Goal: Transaction & Acquisition: Purchase product/service

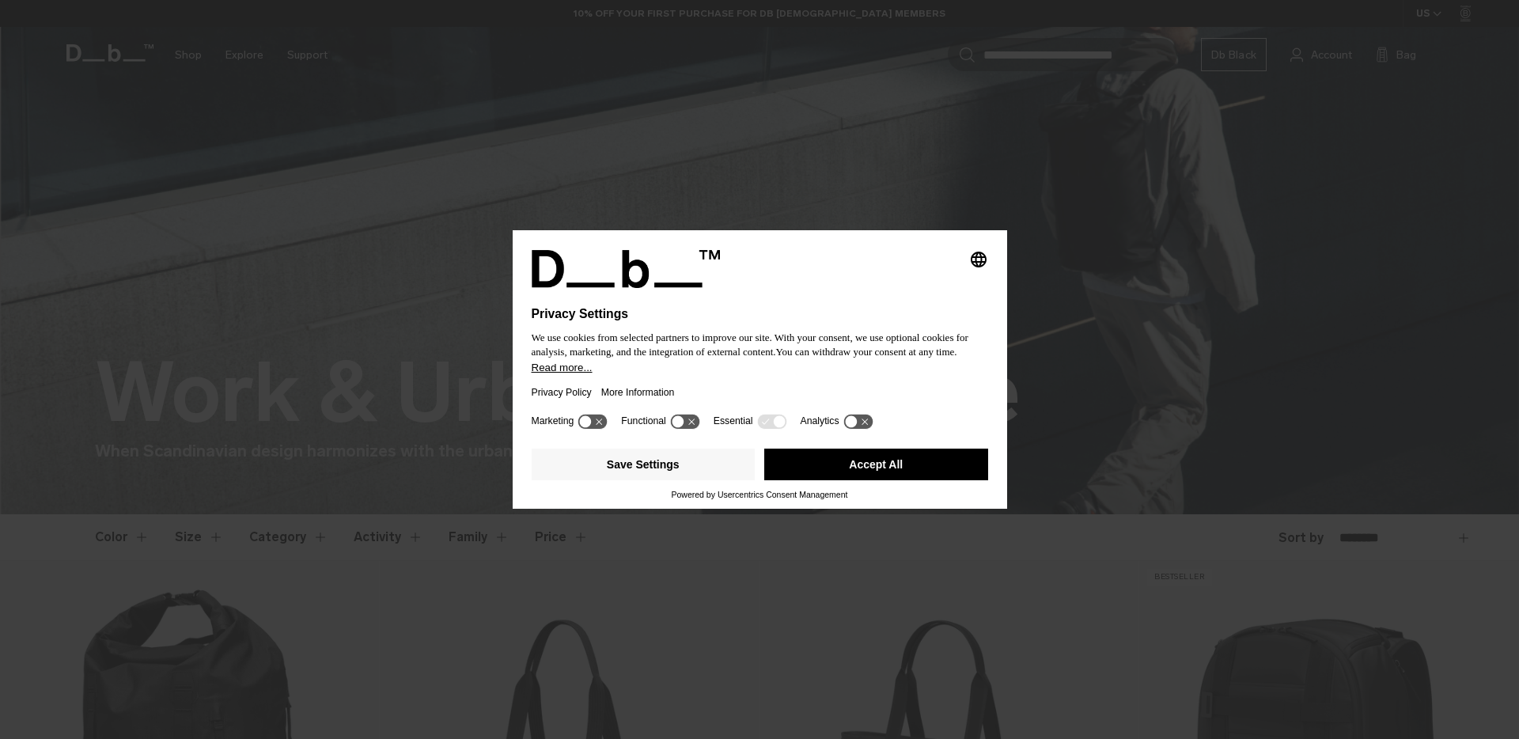
click at [704, 388] on div "Privacy Policy More Information" at bounding box center [760, 392] width 456 height 36
click at [867, 479] on button "Accept All" at bounding box center [876, 465] width 224 height 32
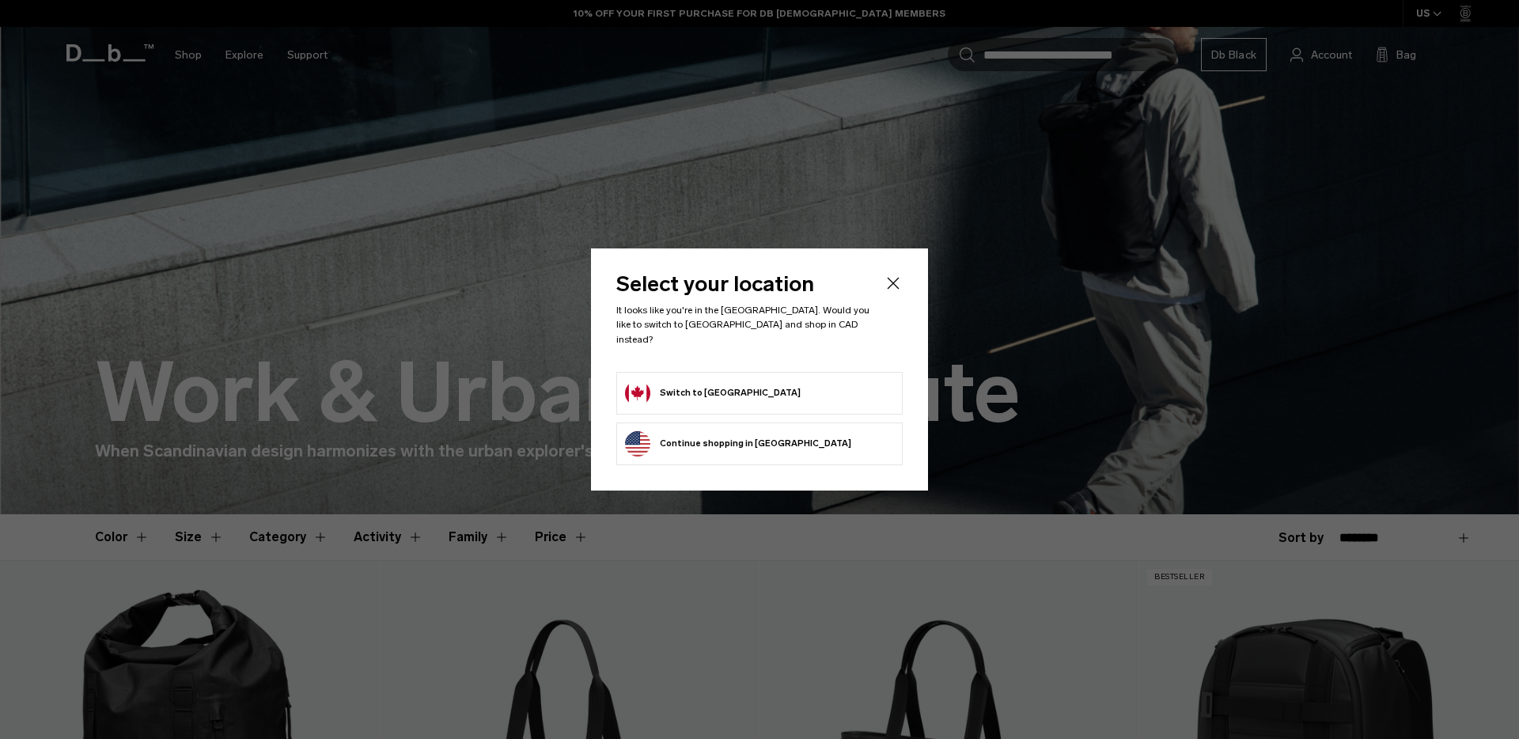
click at [775, 390] on form "Switch to Canada" at bounding box center [759, 393] width 269 height 25
click at [647, 388] on button "Switch to Canada" at bounding box center [713, 393] width 176 height 25
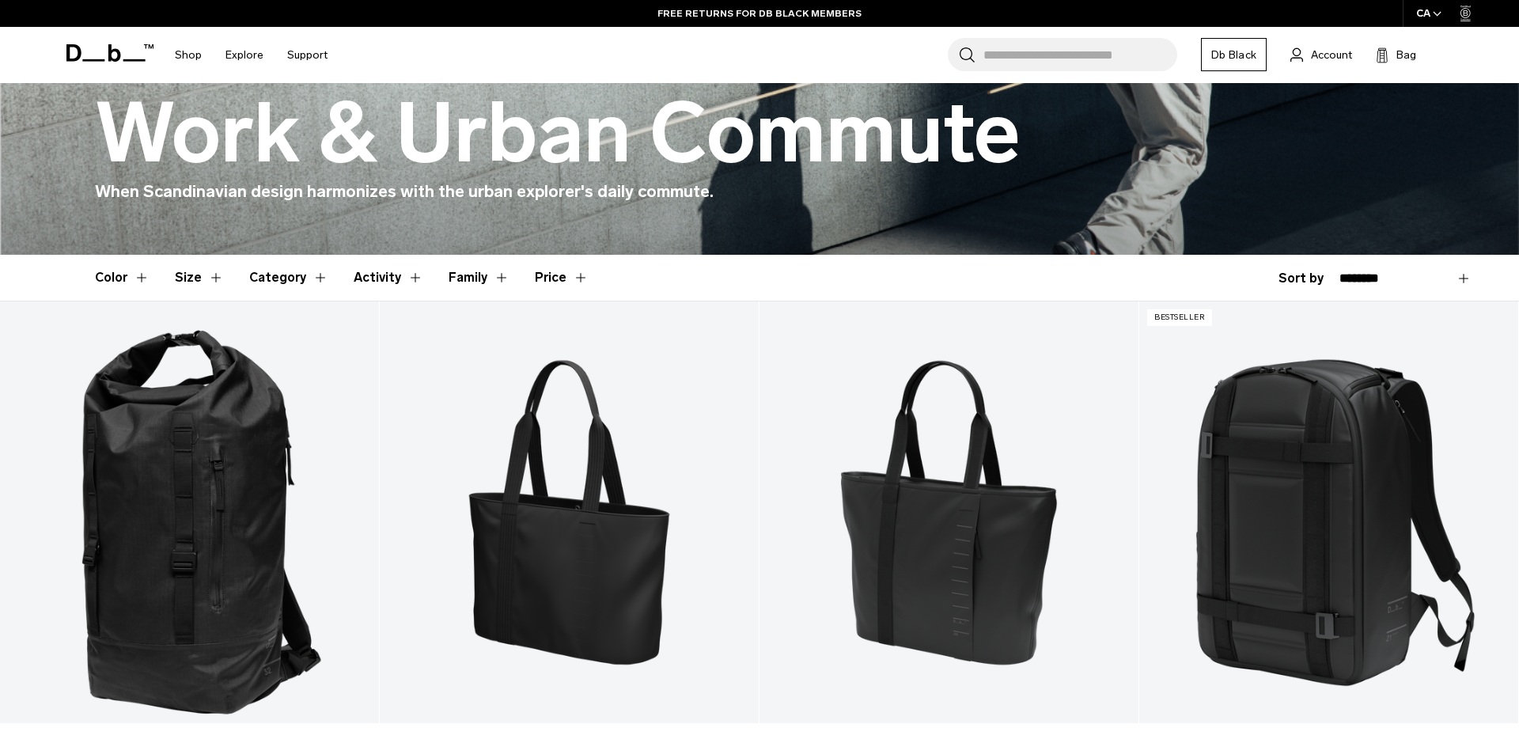
scroll to position [254, 0]
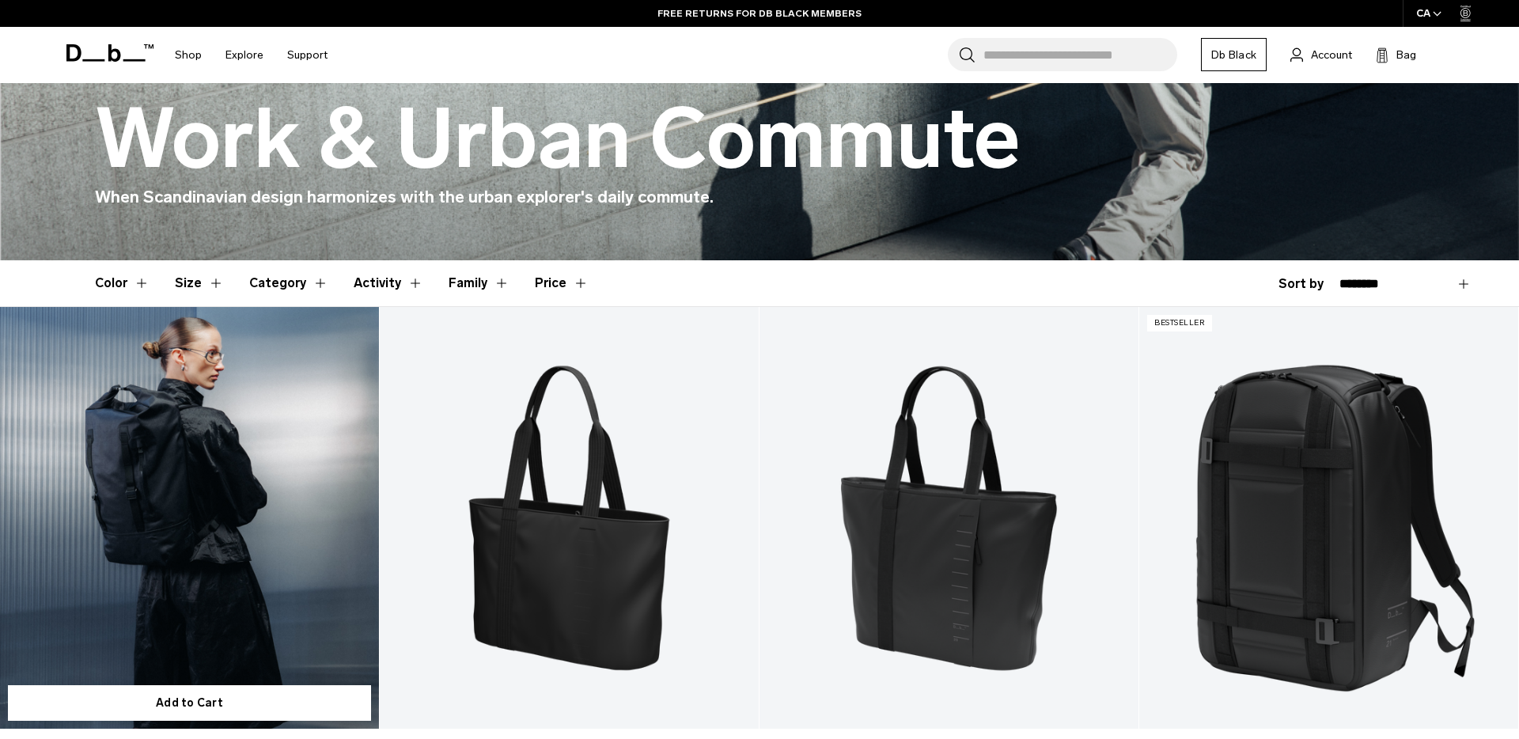
click at [131, 456] on link "Essential Rolltop Backpack 32L" at bounding box center [189, 517] width 379 height 421
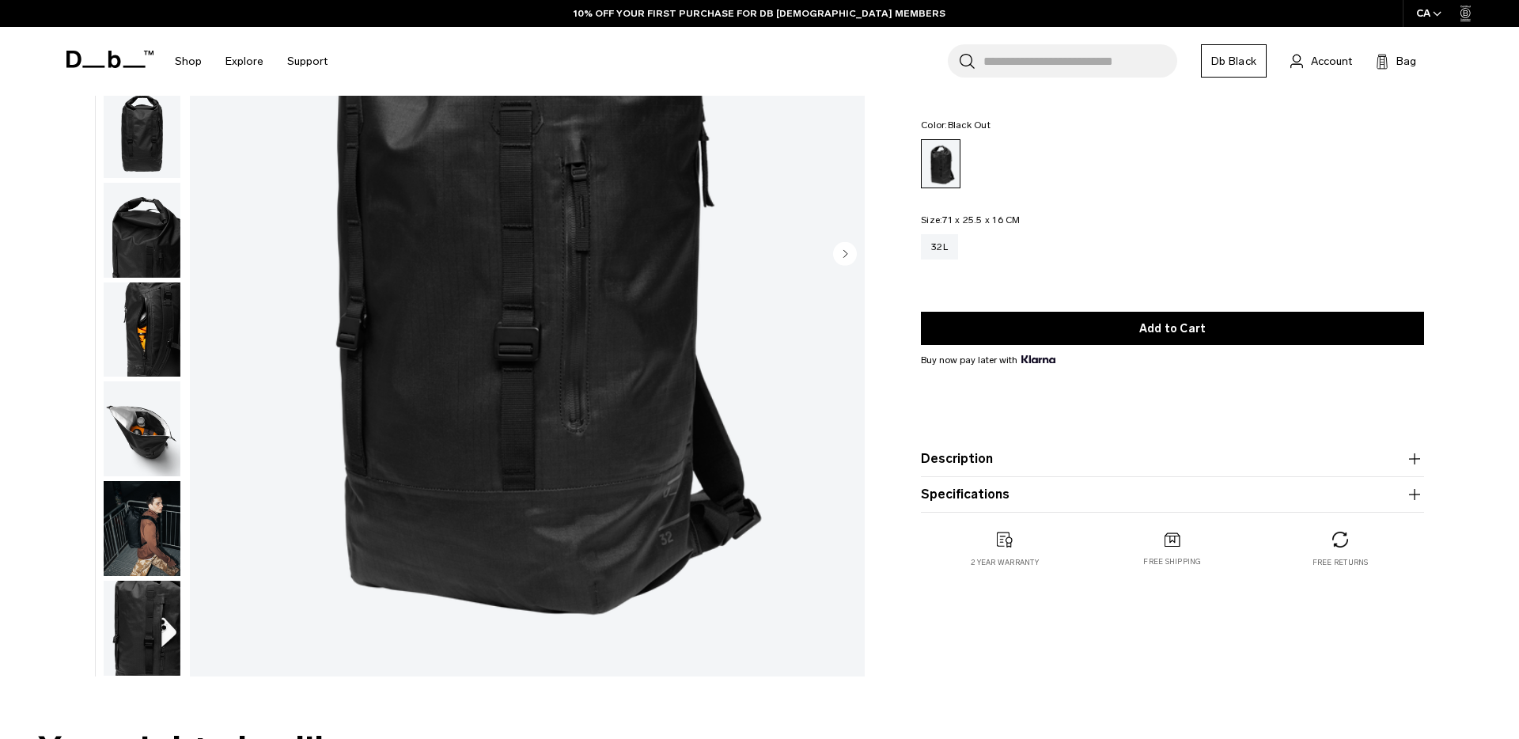
scroll to position [274, 0]
click at [165, 430] on img "button" at bounding box center [142, 428] width 77 height 95
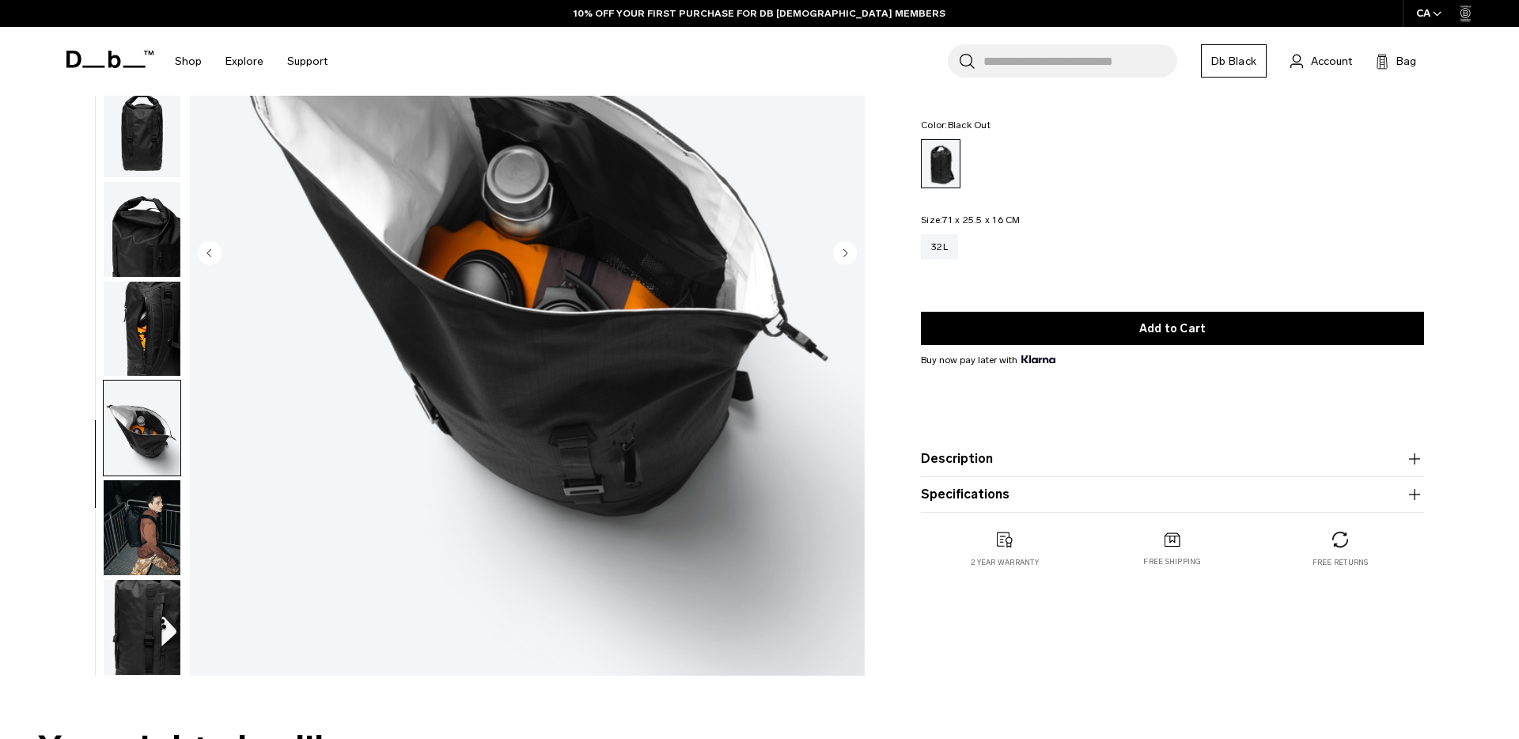
click at [157, 519] on img "button" at bounding box center [142, 527] width 77 height 95
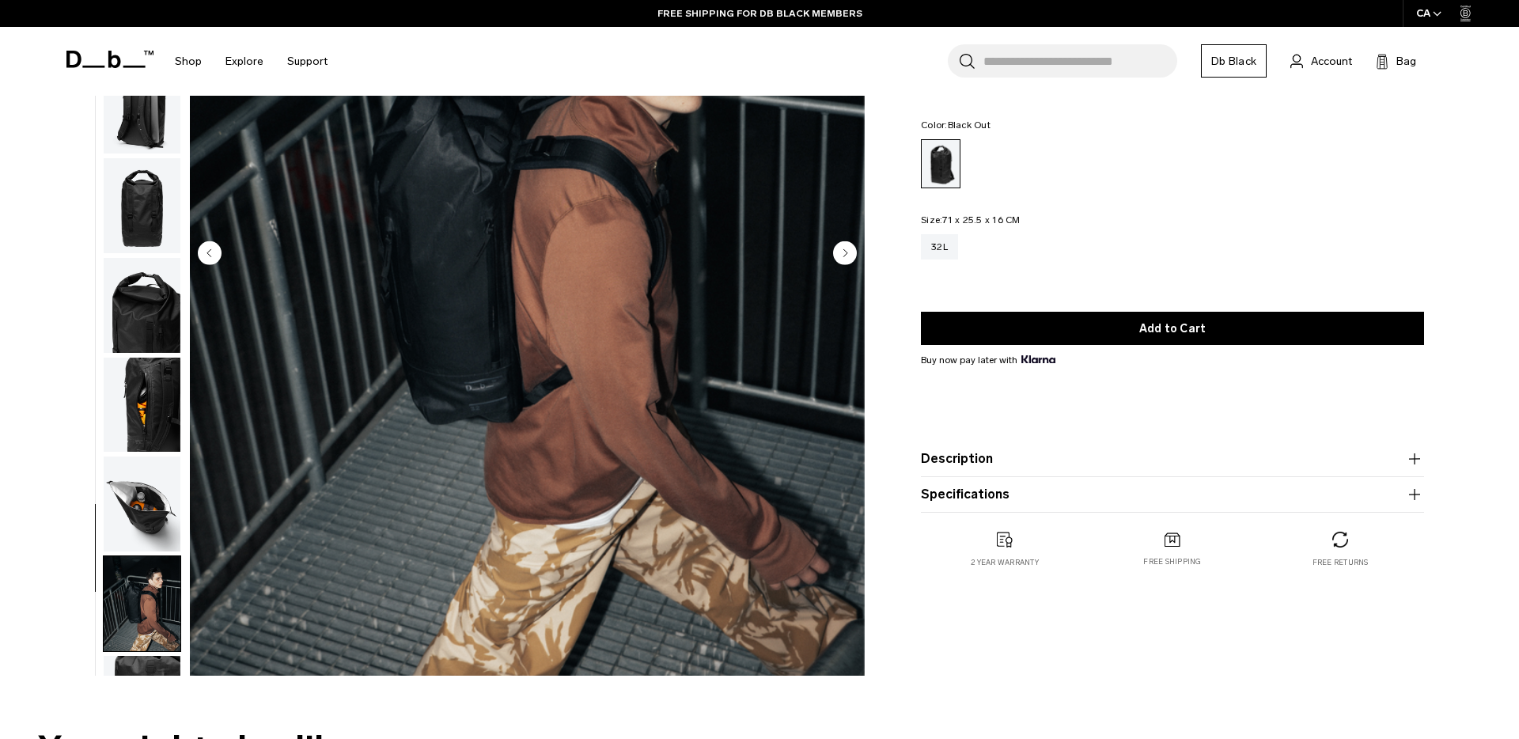
scroll to position [150, 0]
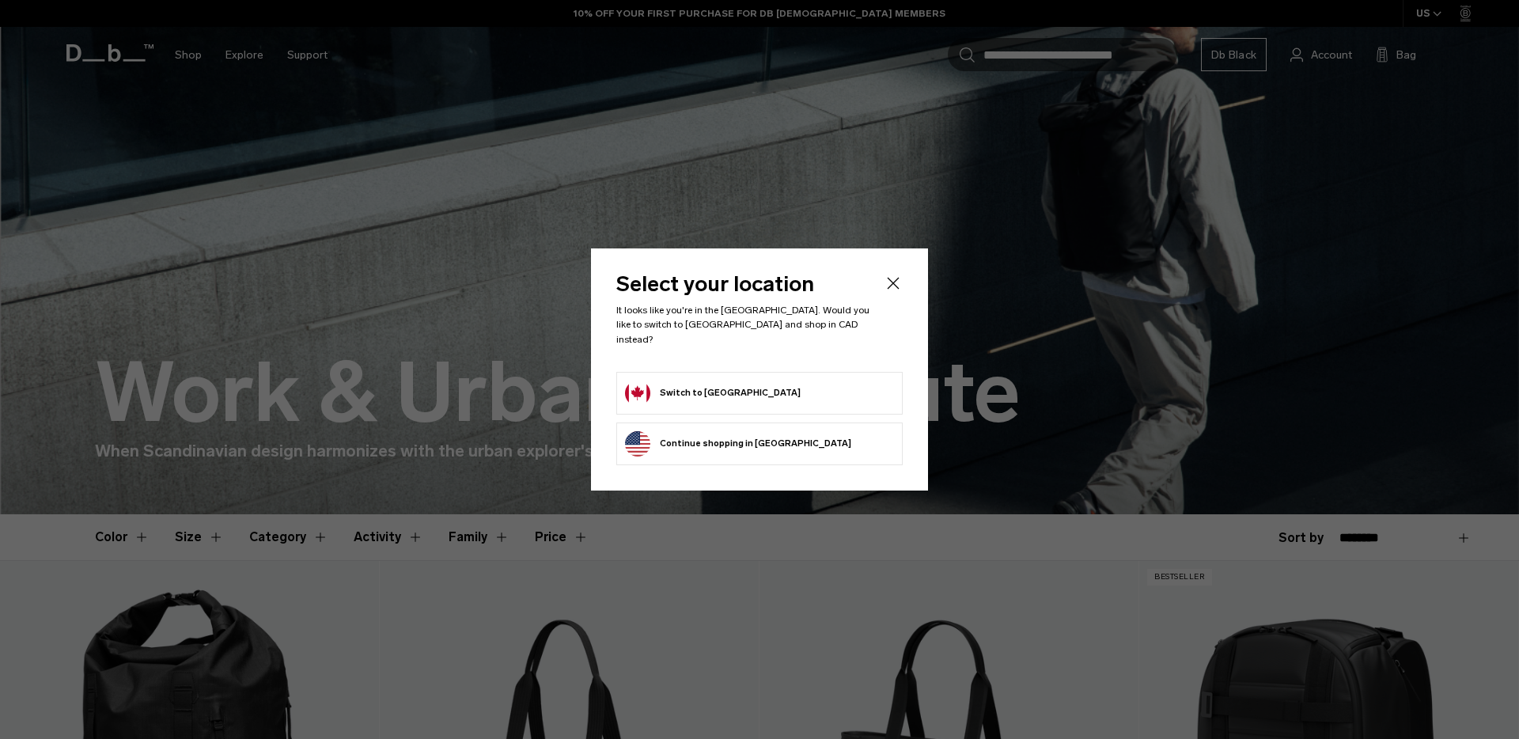
click at [672, 381] on button "Switch to Canada" at bounding box center [713, 393] width 176 height 25
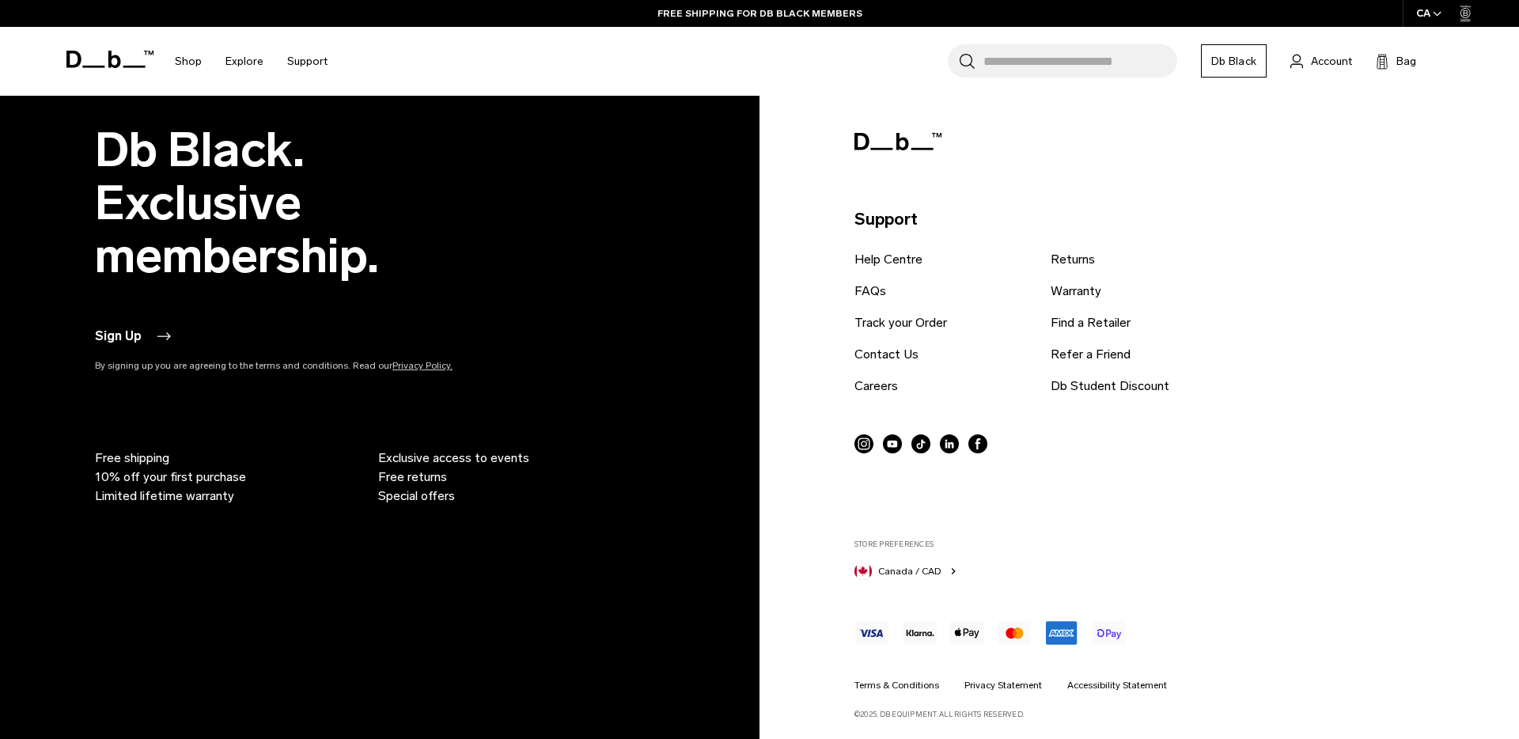
scroll to position [3281, 0]
